Goal: Understand process/instructions: Learn about a topic

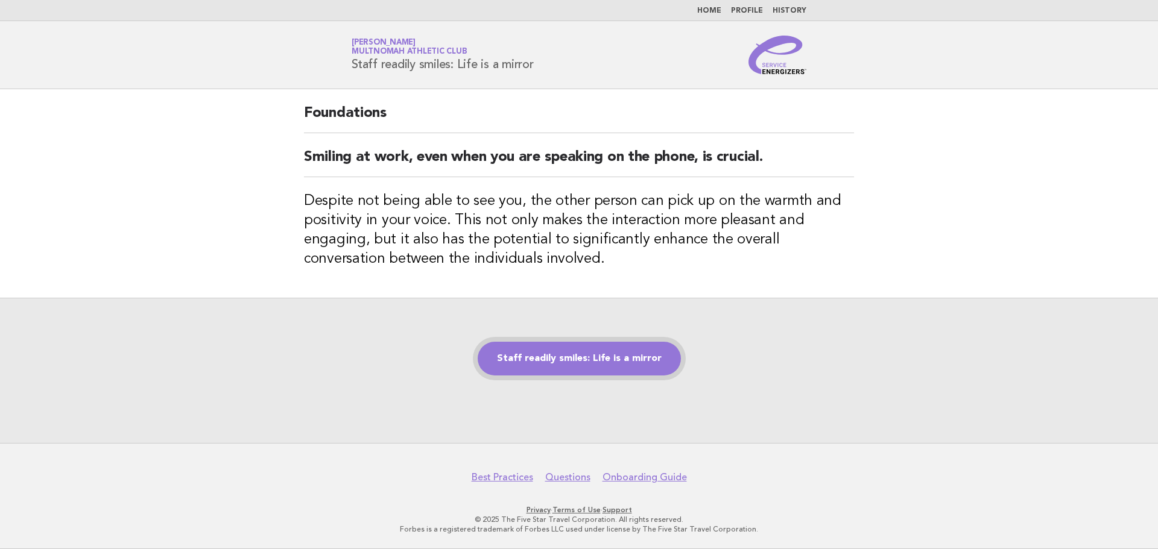
click at [602, 371] on link "Staff readily smiles: Life is a mirror" at bounding box center [579, 359] width 203 height 34
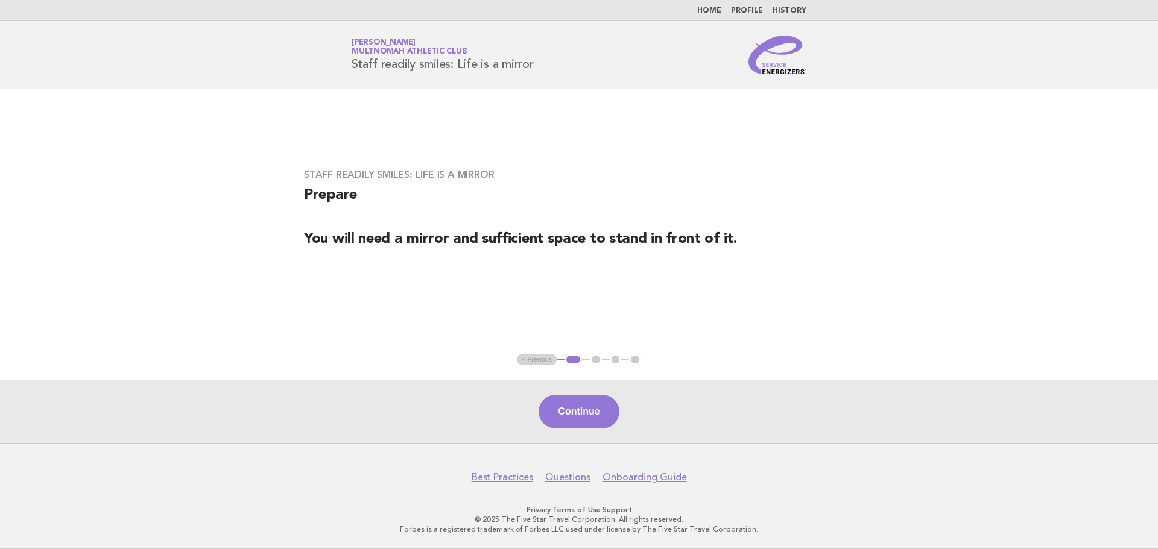
drag, startPoint x: 593, startPoint y: 410, endPoint x: 541, endPoint y: 411, distance: 52.5
click at [593, 410] on button "Continue" at bounding box center [579, 412] width 80 height 34
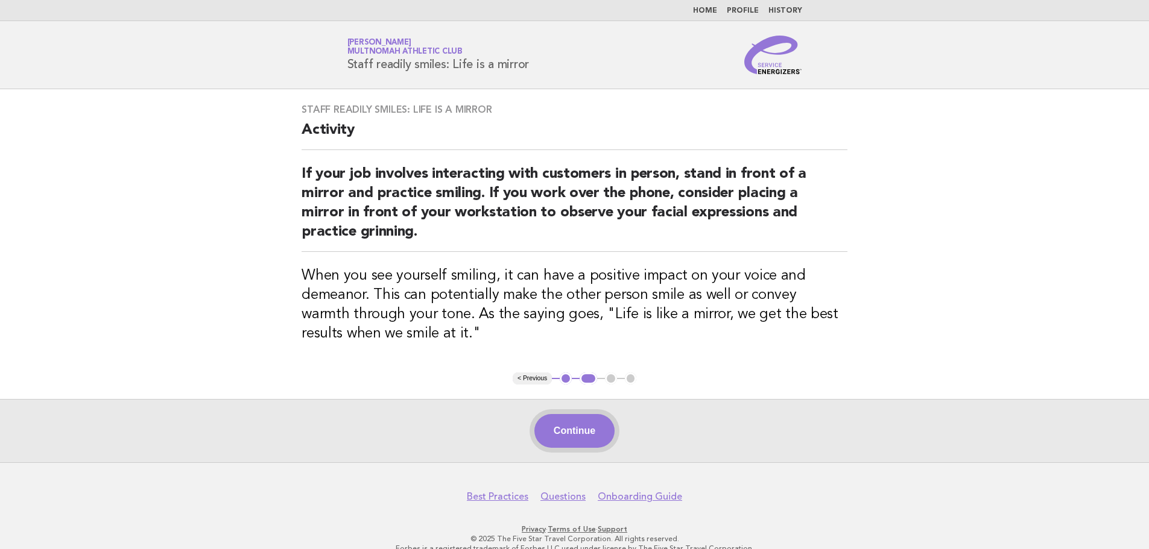
click at [589, 438] on button "Continue" at bounding box center [574, 431] width 80 height 34
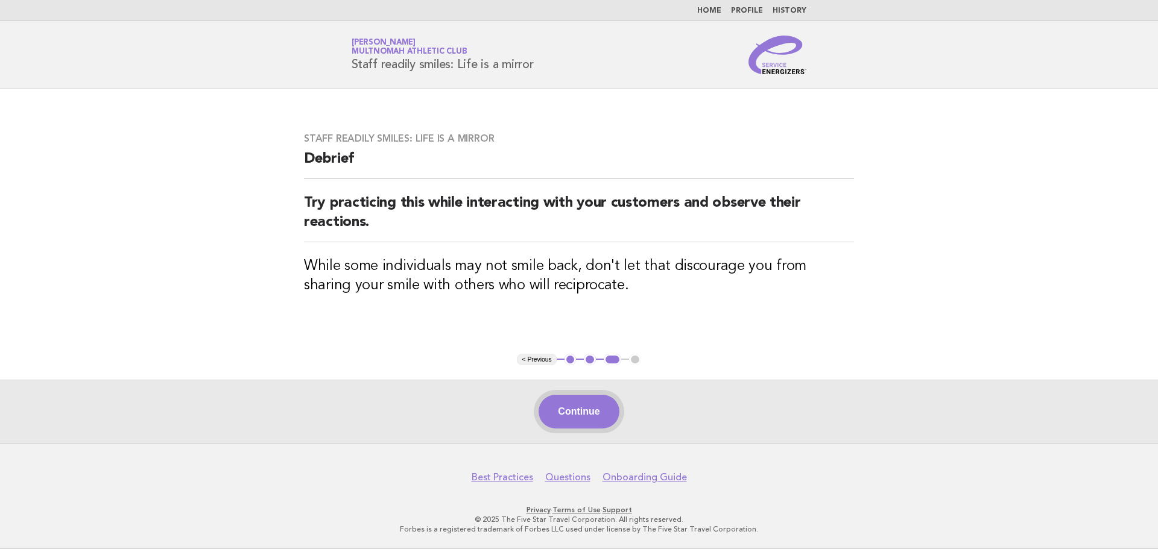
click at [598, 417] on button "Continue" at bounding box center [579, 412] width 80 height 34
